Goal: Check status: Check status

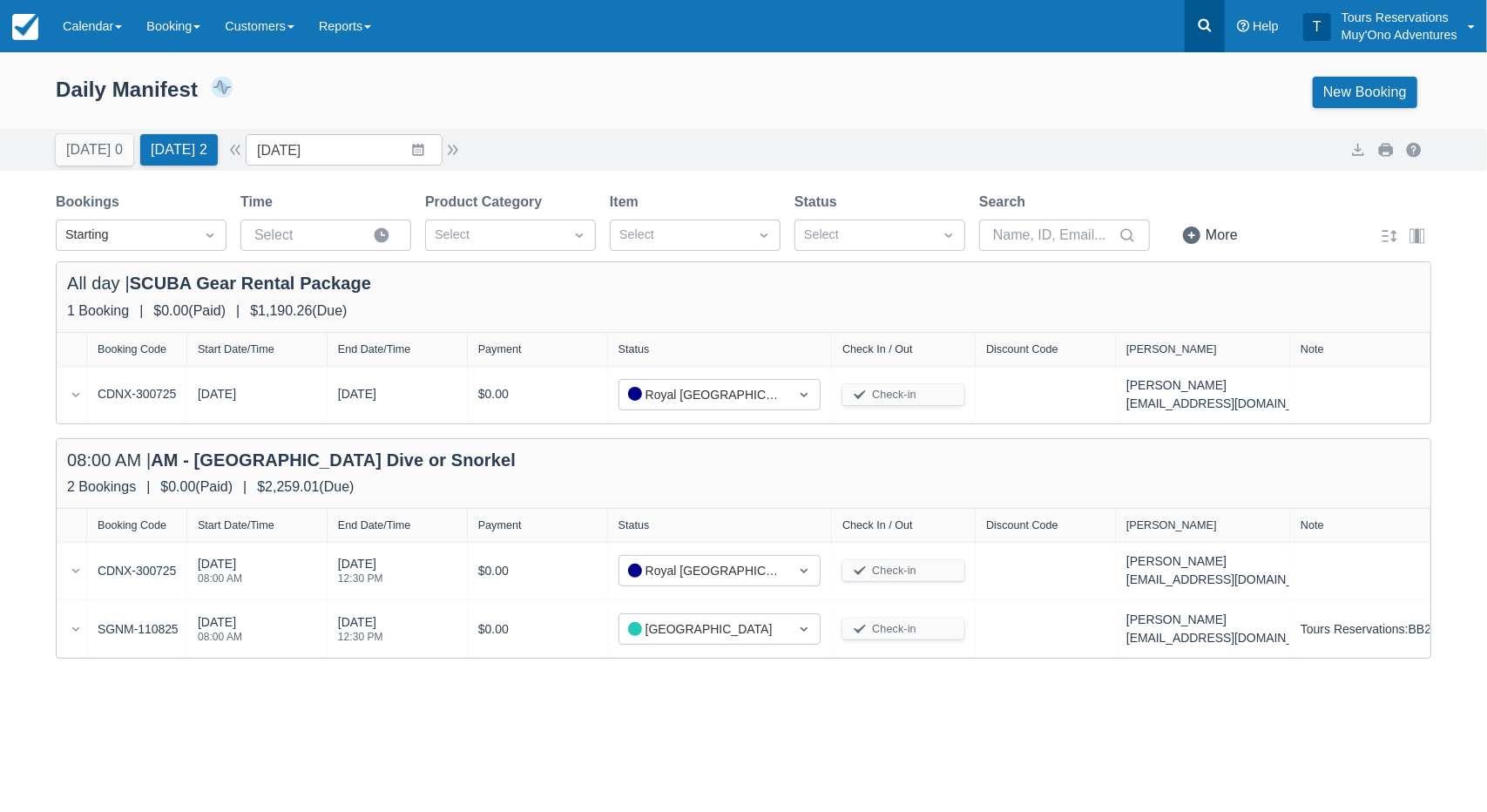
click at [1190, 28] on link at bounding box center [1204, 26] width 40 height 52
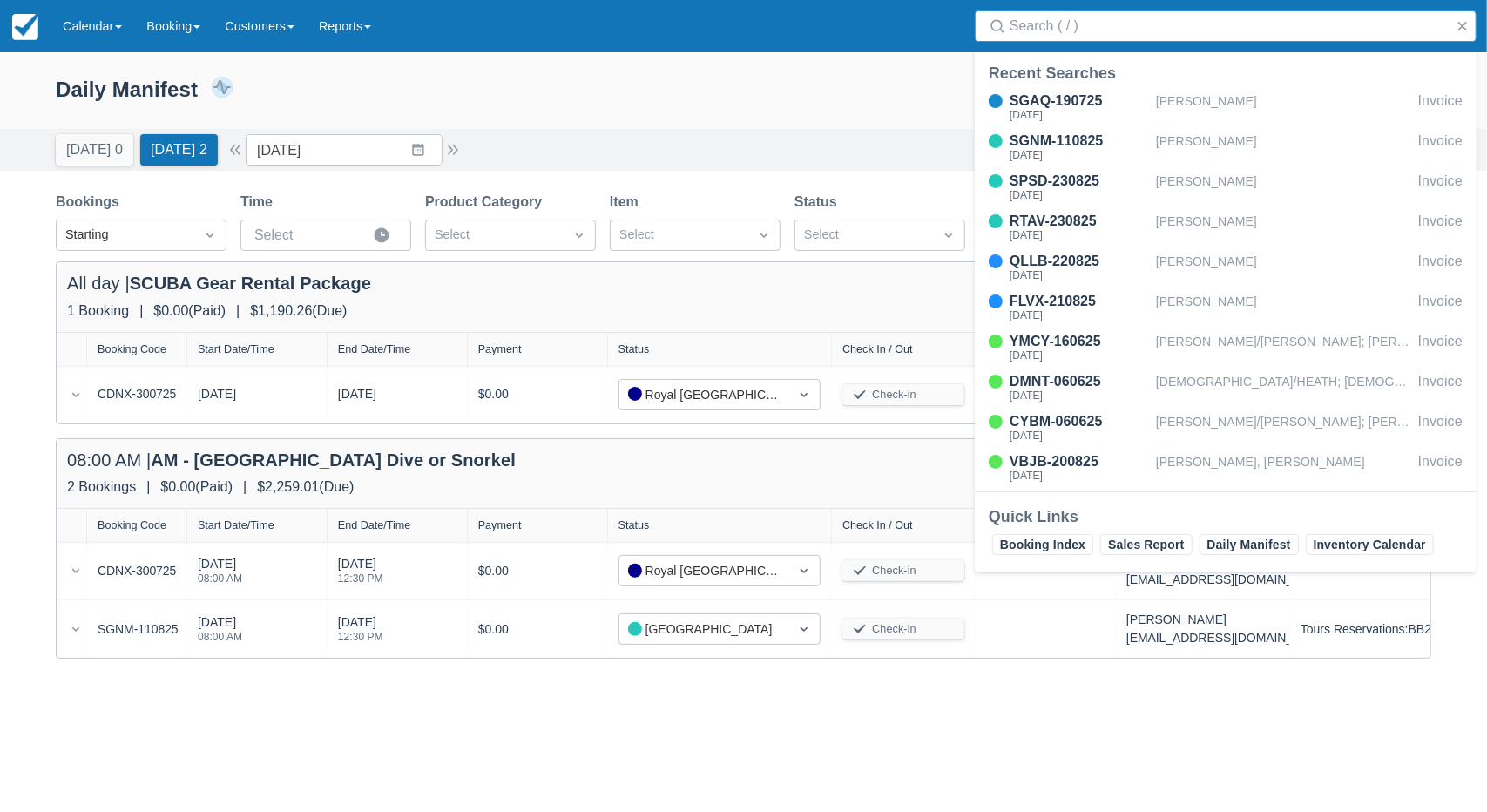
click at [1167, 37] on input "Search" at bounding box center [1230, 26] width 439 height 31
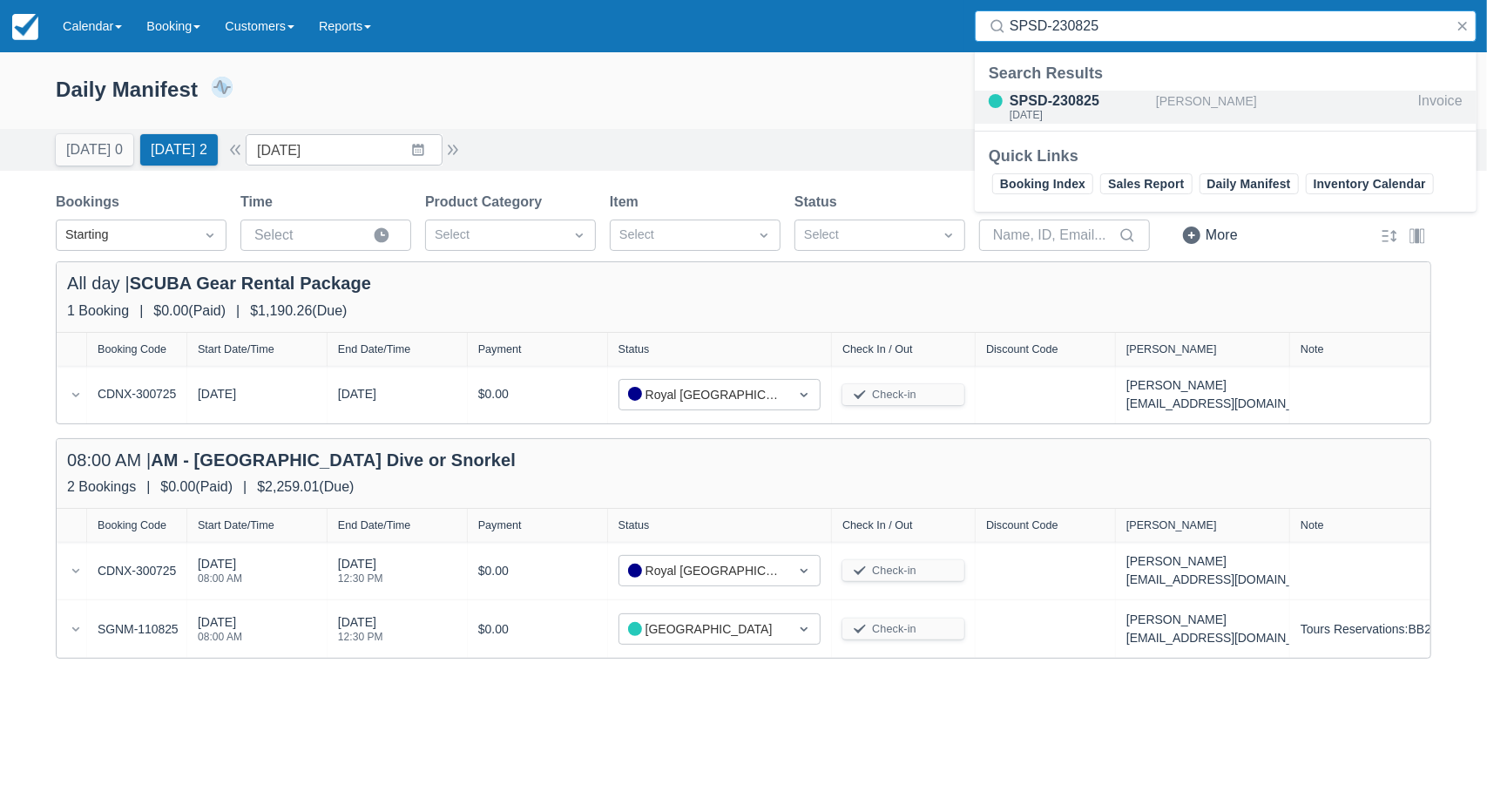
type input "SPSD-230825"
click at [1188, 110] on div "Katelyn Salvato" at bounding box center [1283, 107] width 255 height 33
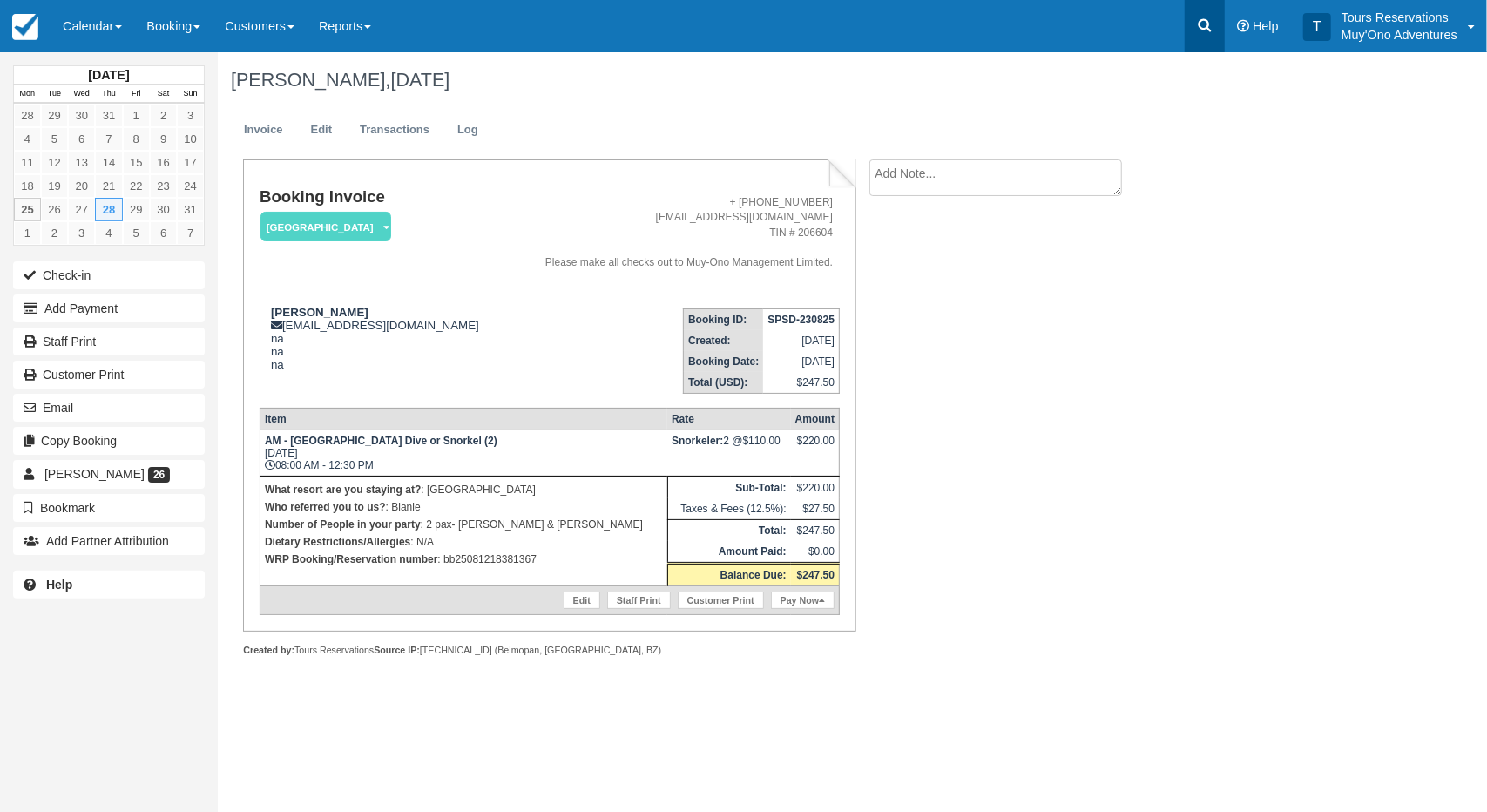
click at [1217, 27] on link at bounding box center [1204, 26] width 40 height 52
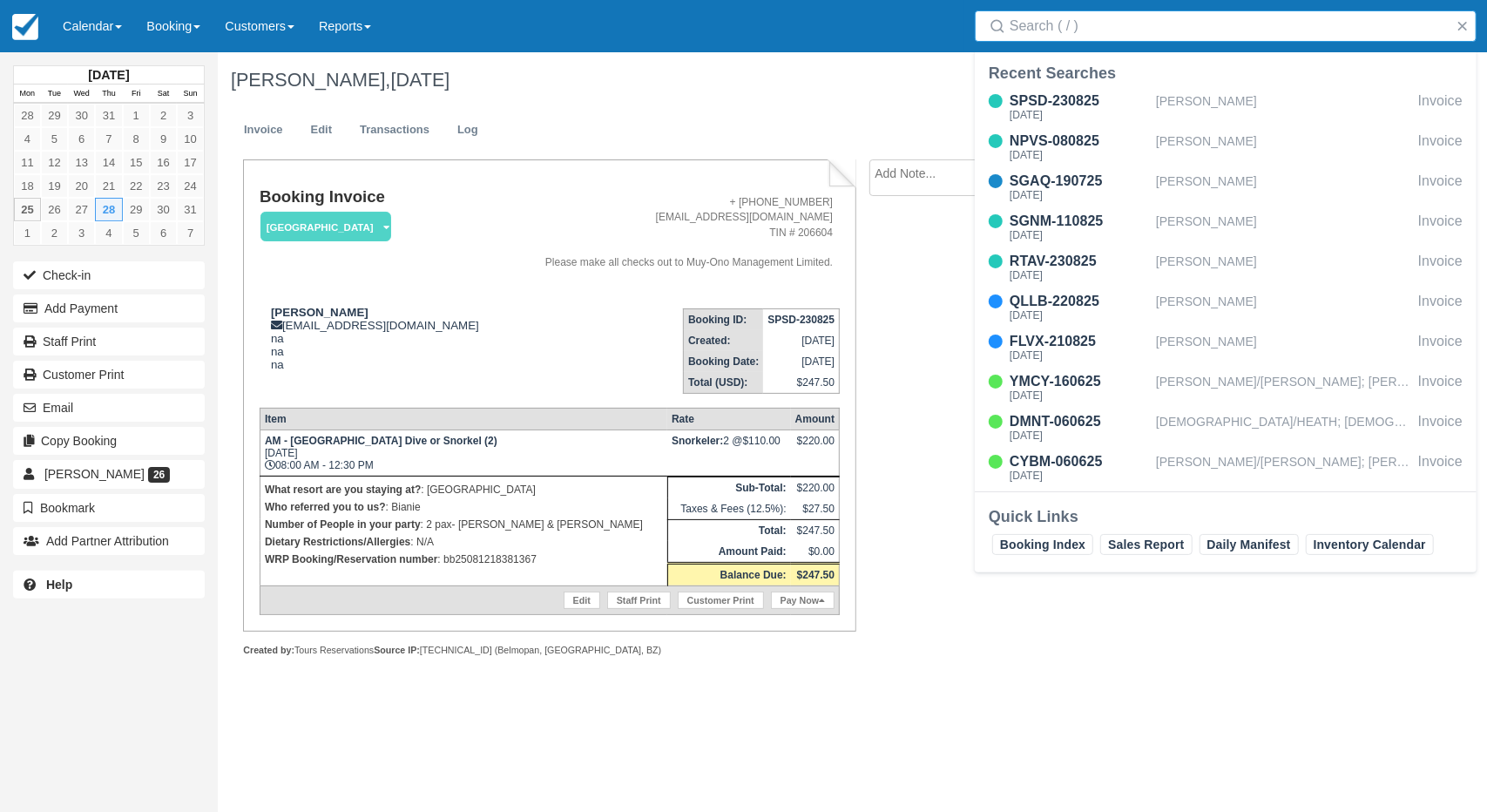
click at [1106, 34] on input "Search" at bounding box center [1230, 26] width 439 height 31
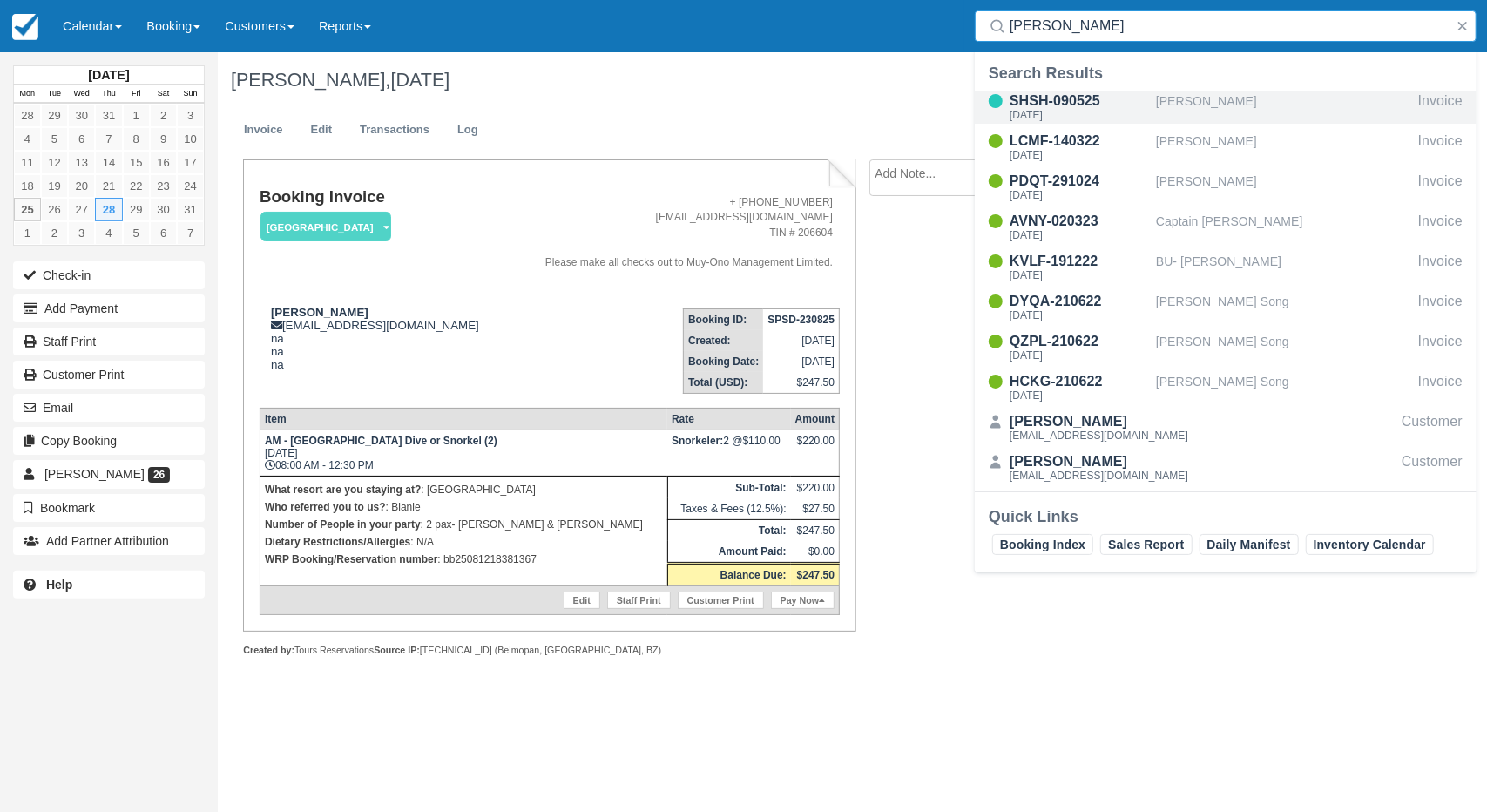
type input "CARSON"
click at [1185, 114] on div "Carson Smith" at bounding box center [1283, 107] width 255 height 33
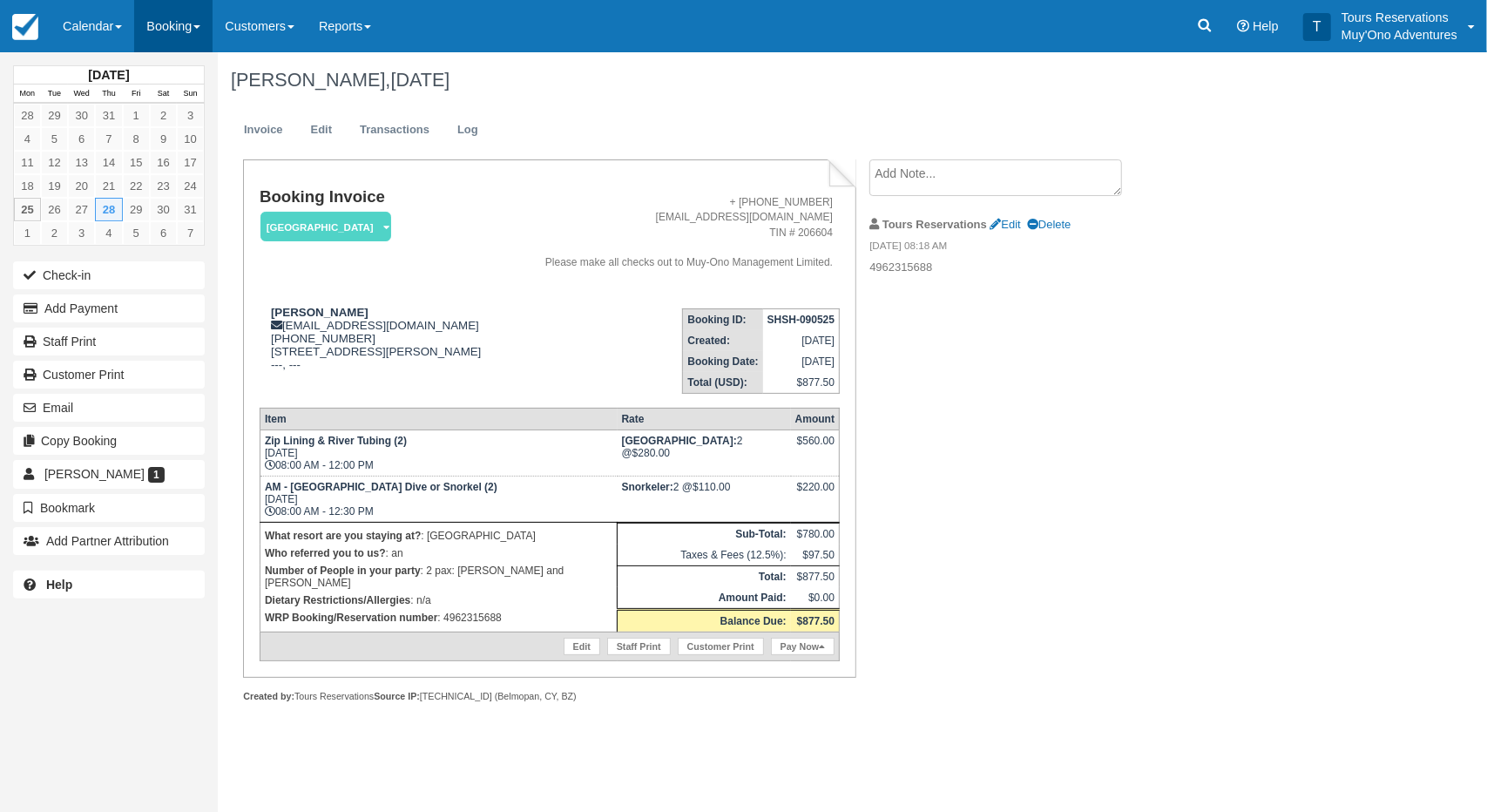
click at [165, 30] on link "Booking" at bounding box center [173, 26] width 79 height 52
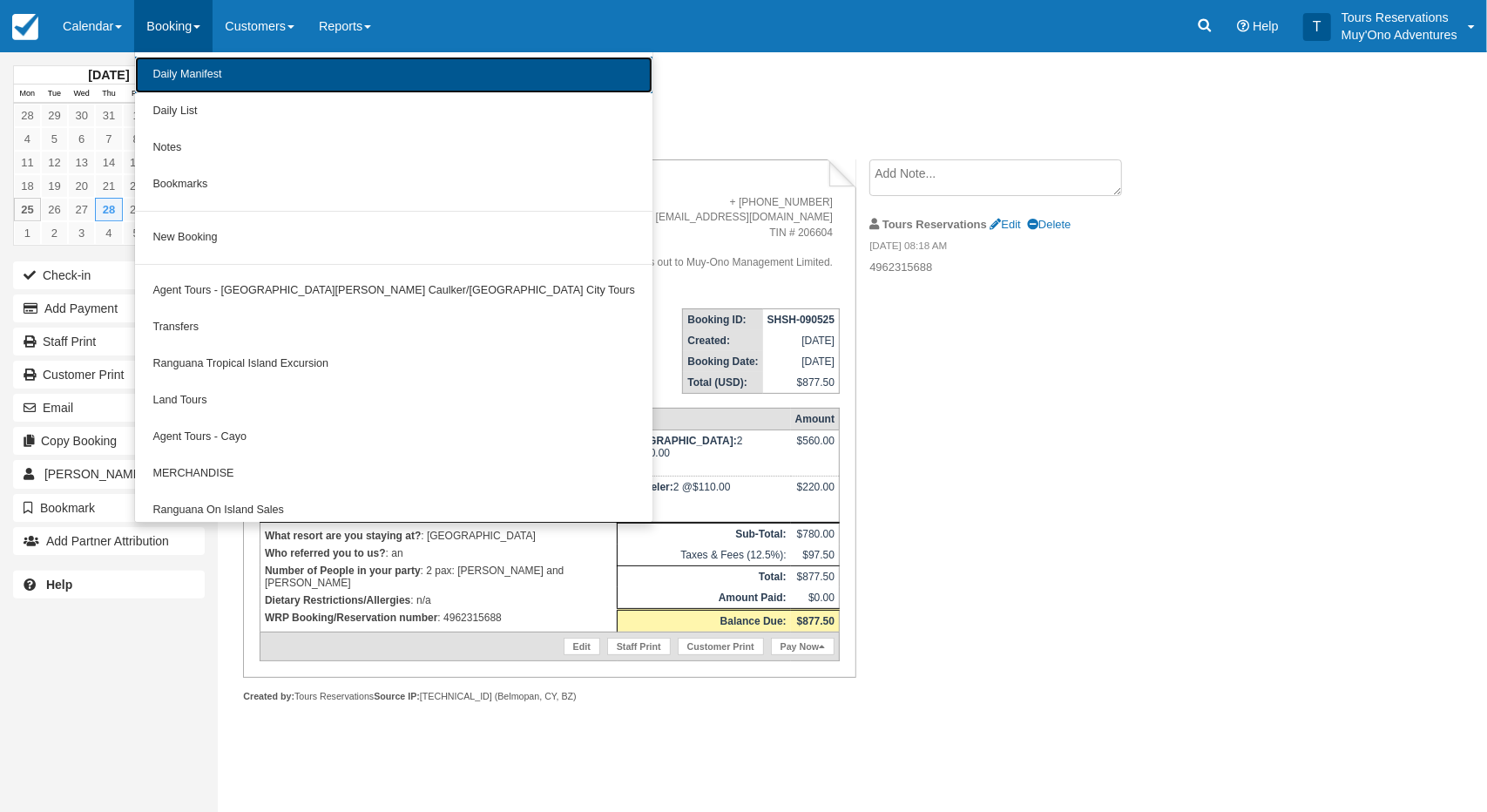
click at [179, 69] on link "Daily Manifest" at bounding box center [393, 75] width 518 height 37
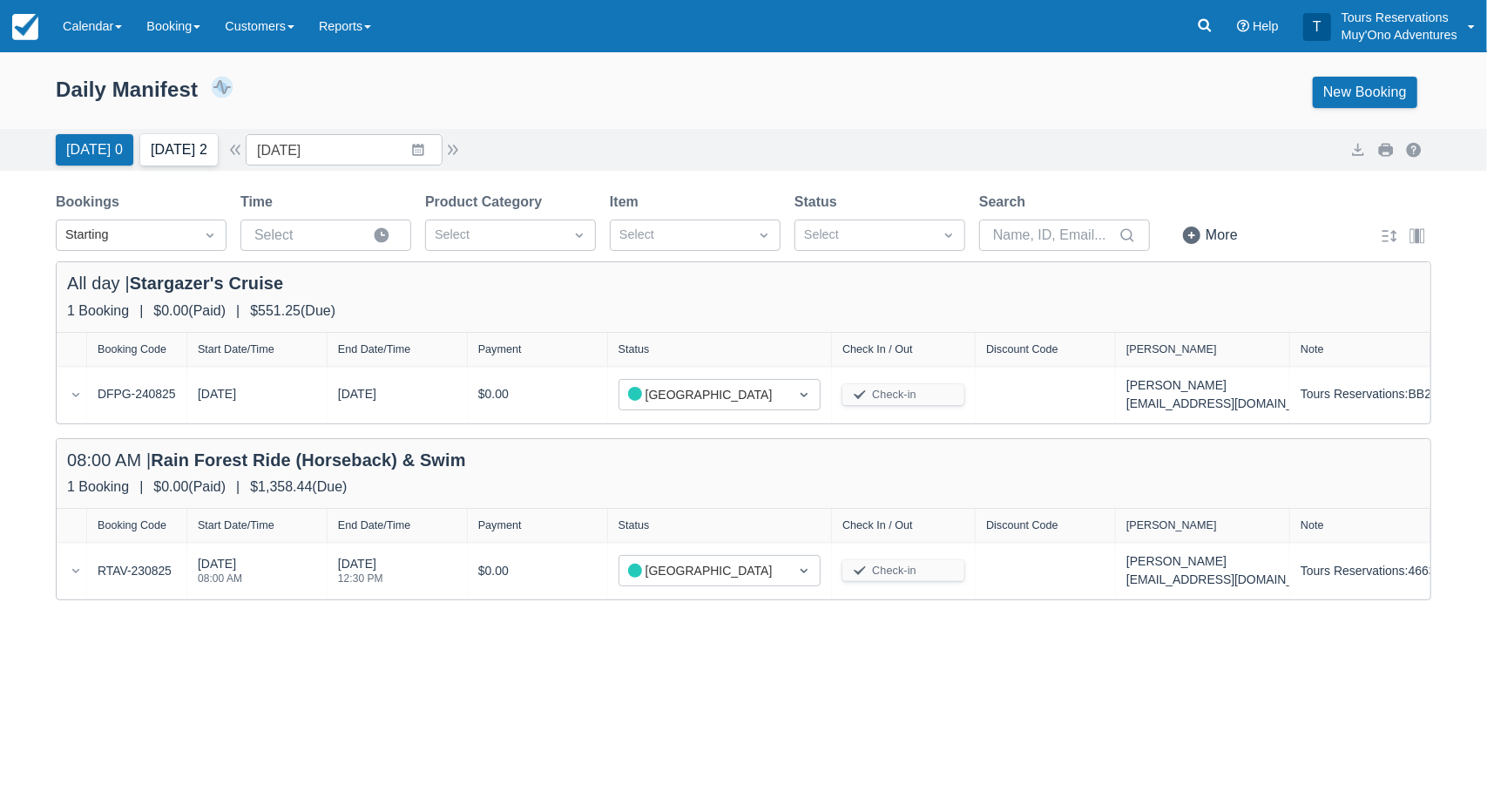
click at [206, 147] on button "Tomorrow 2" at bounding box center [179, 150] width 78 height 31
type input "08/26/25"
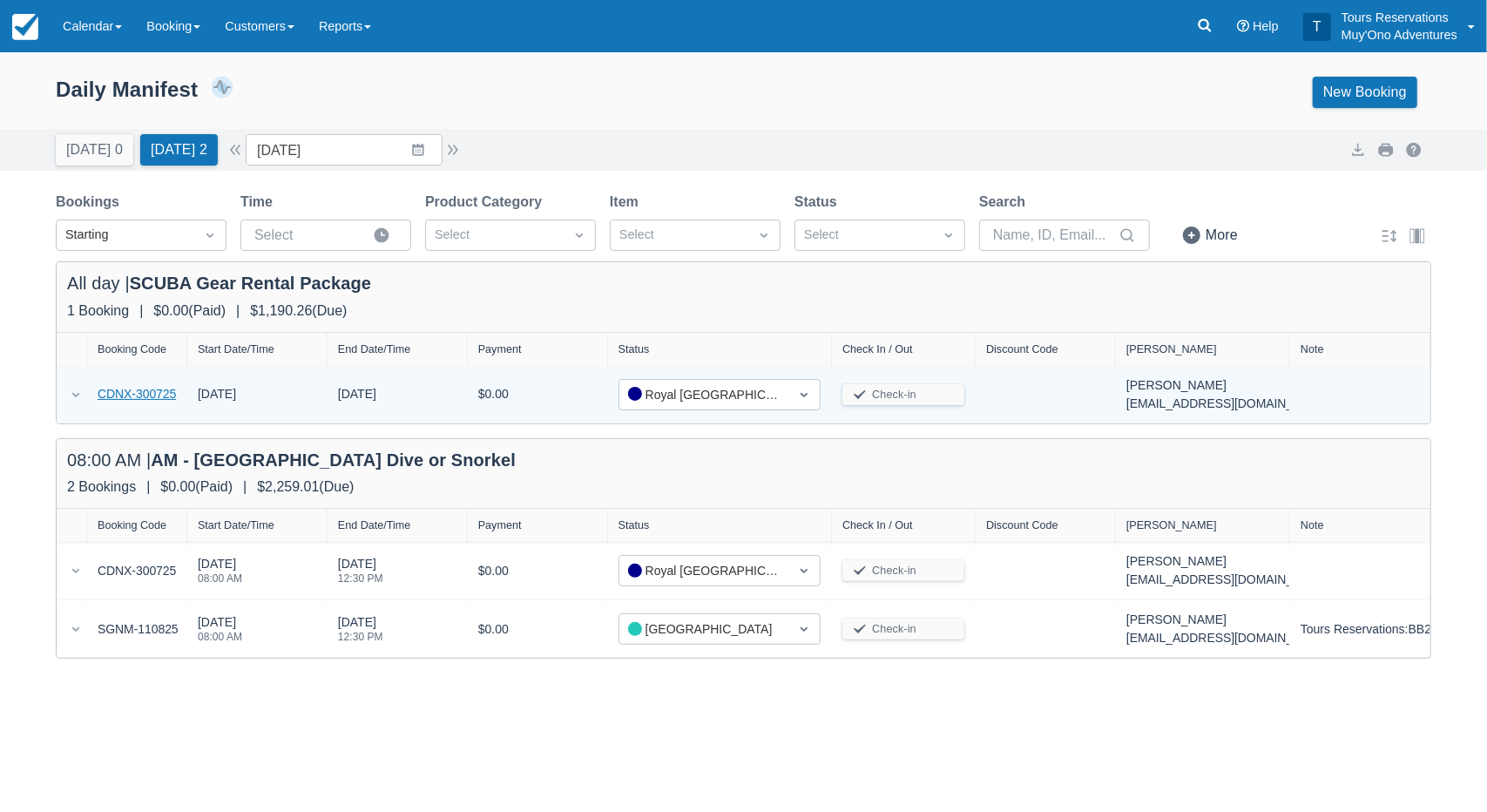
click at [139, 400] on link "CDNX-300725" at bounding box center [136, 393] width 79 height 18
